Goal: Check status: Check status

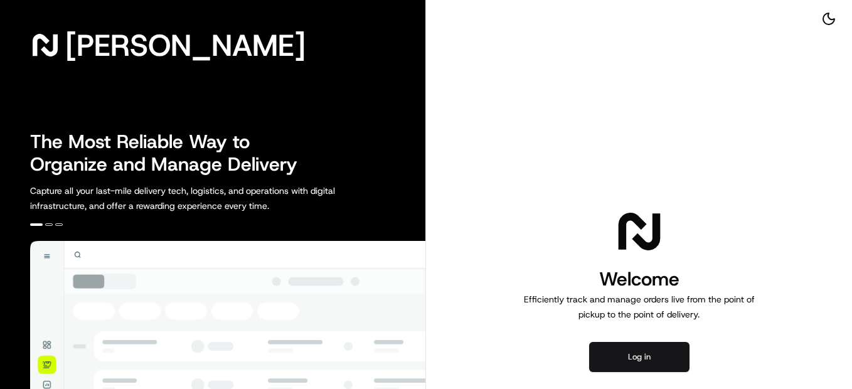
click at [600, 352] on button "Log in" at bounding box center [639, 357] width 100 height 30
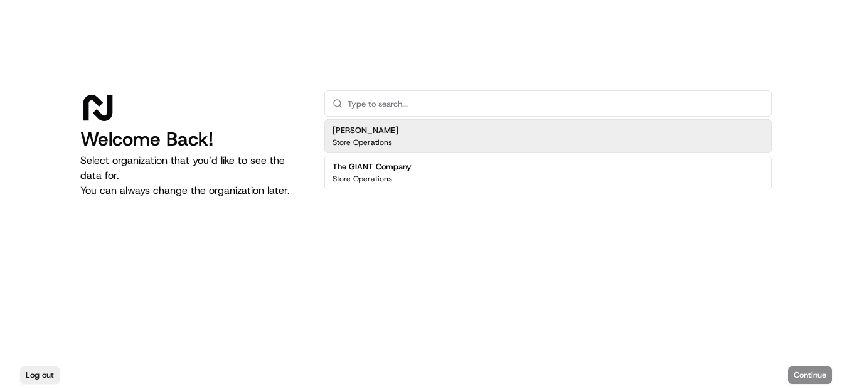
click at [398, 129] on div "Martin's Store Operations" at bounding box center [547, 136] width 447 height 34
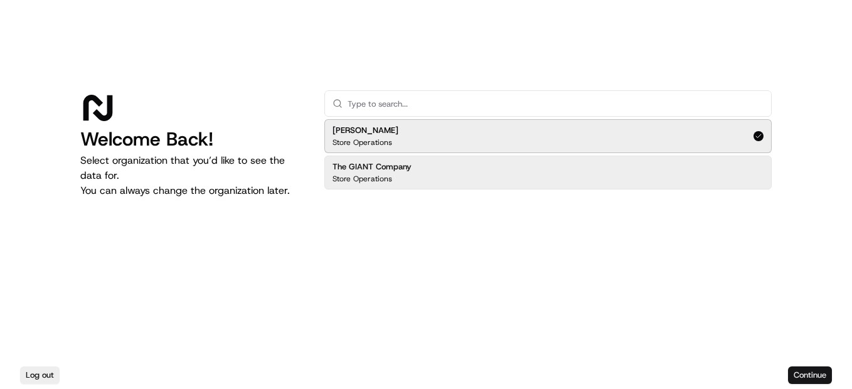
click at [790, 367] on button "Continue" at bounding box center [810, 375] width 44 height 18
